Goal: Browse casually

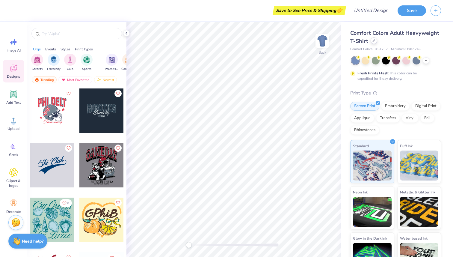
click at [373, 41] on icon at bounding box center [374, 41] width 2 height 2
